Goal: Download file/media

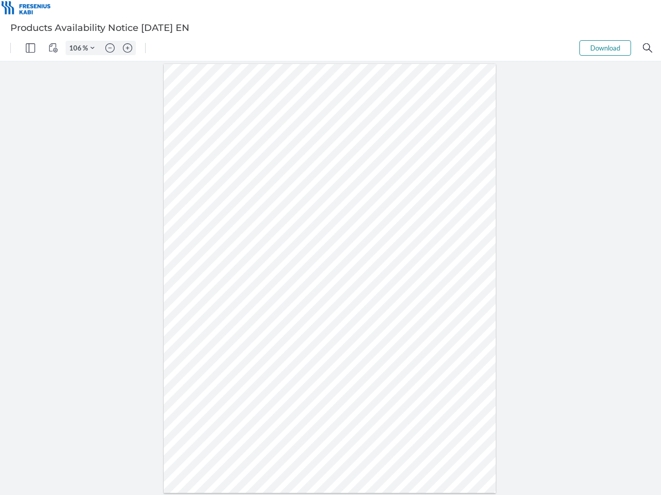
click at [30, 48] on img "Panel" at bounding box center [30, 47] width 9 height 9
click at [53, 48] on img "View Controls" at bounding box center [53, 47] width 9 height 9
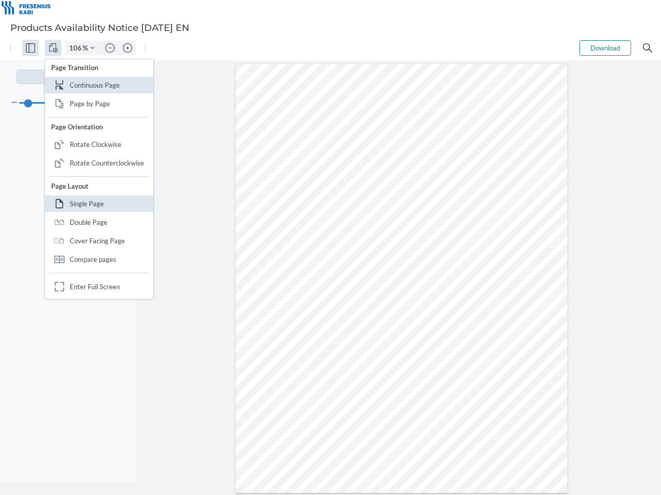
click at [77, 48] on input "106" at bounding box center [74, 47] width 17 height 9
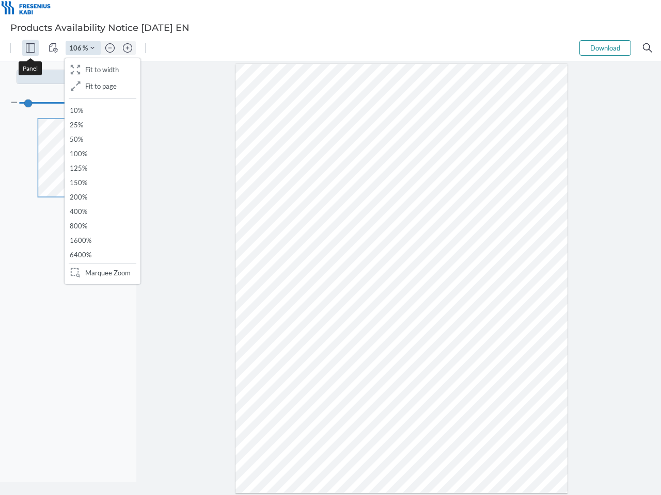
click at [92, 48] on img "Zoom Controls" at bounding box center [92, 48] width 4 height 4
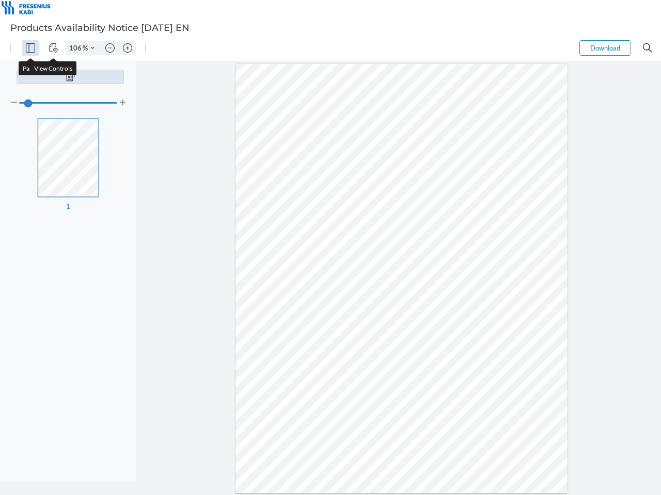
click at [110, 48] on img "Zoom out" at bounding box center [109, 47] width 9 height 9
click at [127, 48] on img "Zoom in" at bounding box center [127, 47] width 9 height 9
type input "106"
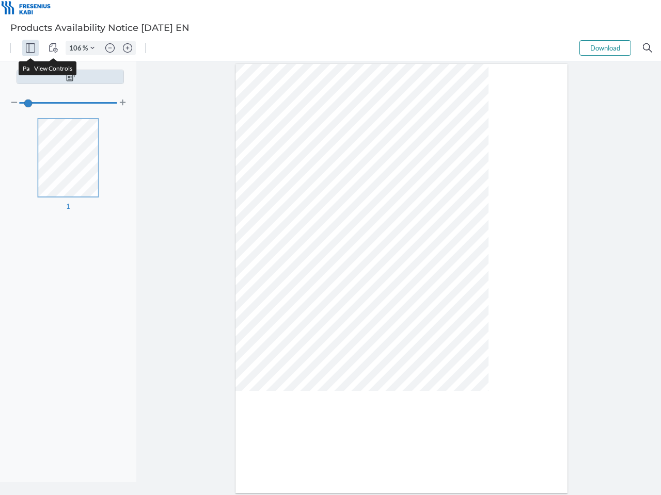
click at [605, 48] on button "Download" at bounding box center [605, 47] width 52 height 15
click at [647, 48] on img "Search" at bounding box center [646, 47] width 9 height 9
